Goal: Task Accomplishment & Management: Manage account settings

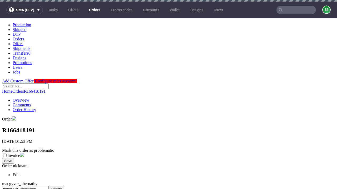
scroll to position [215, 0]
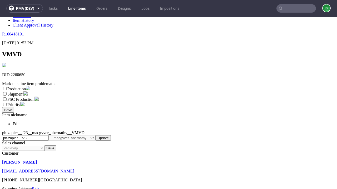
scroll to position [93, 0]
select select "dtp_ca_needed"
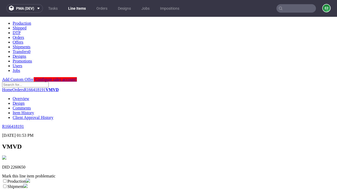
scroll to position [0, 0]
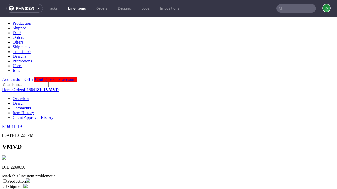
checkbox input "true"
